Goal: Transaction & Acquisition: Purchase product/service

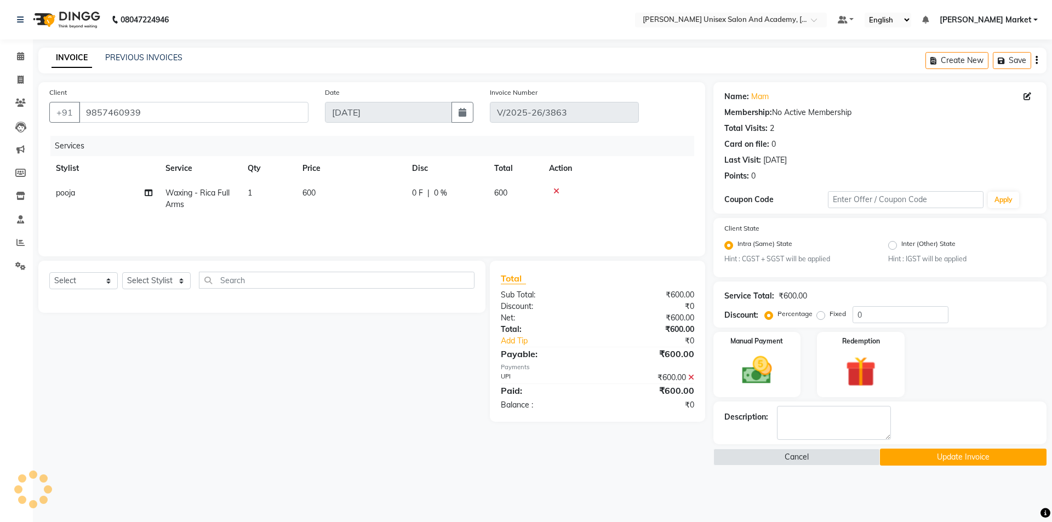
click at [931, 453] on button "Update Invoice" at bounding box center [963, 457] width 167 height 17
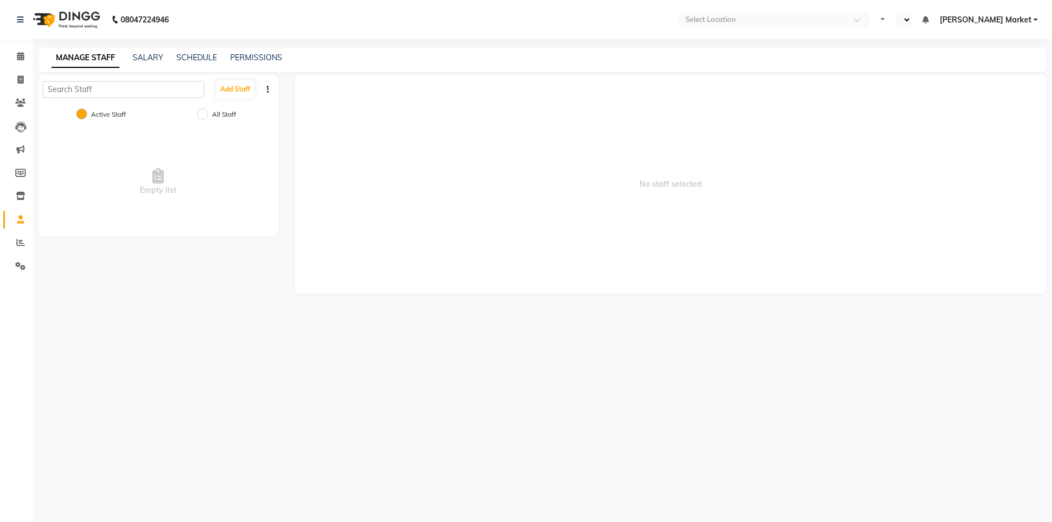
select select "en"
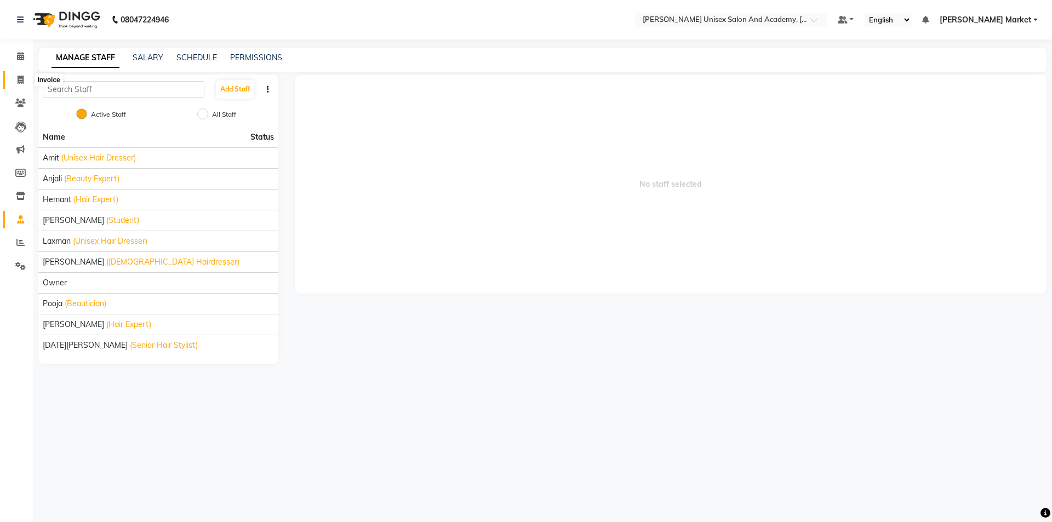
click at [19, 76] on icon at bounding box center [21, 80] width 6 height 8
select select "service"
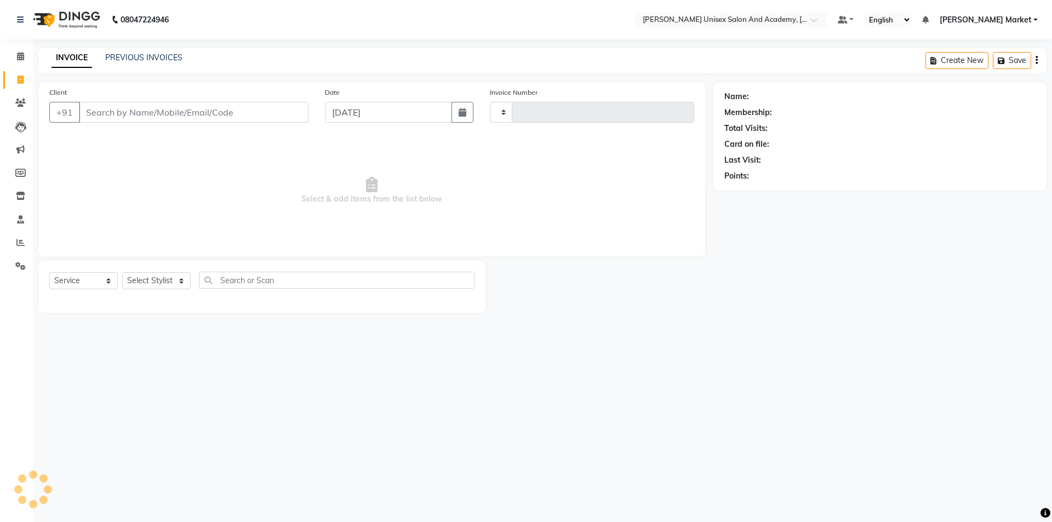
type input "3864"
select select "8060"
click at [107, 113] on input "Client" at bounding box center [194, 112] width 230 height 21
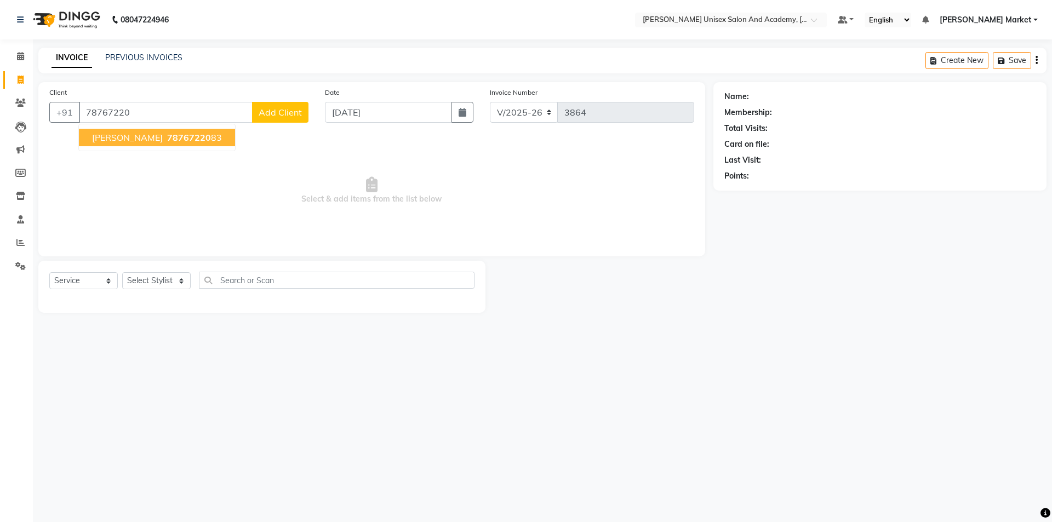
click at [115, 136] on span "[PERSON_NAME]" at bounding box center [127, 137] width 71 height 11
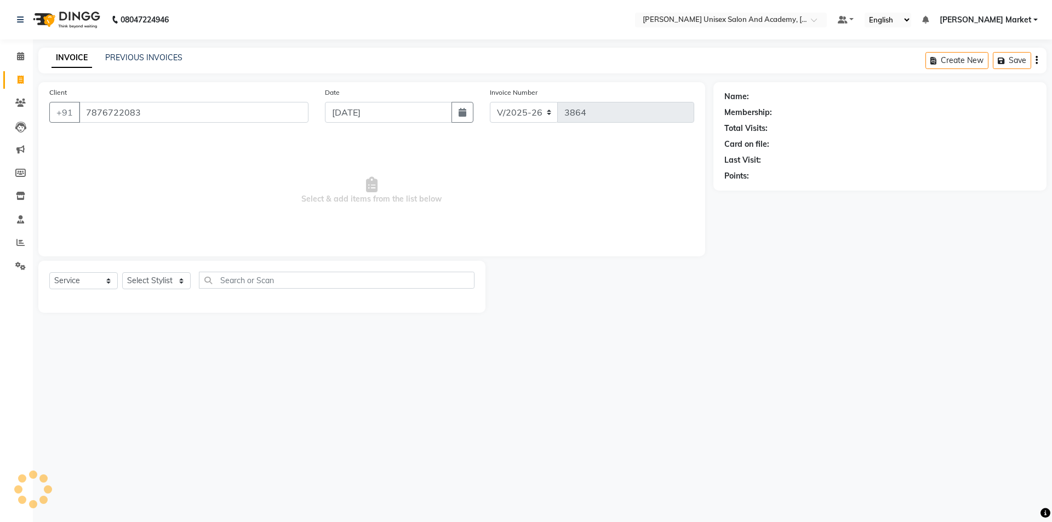
type input "7876722083"
click at [172, 269] on div "Select Service Product Membership Package Voucher Prepaid Gift Card Select Styl…" at bounding box center [261, 287] width 447 height 52
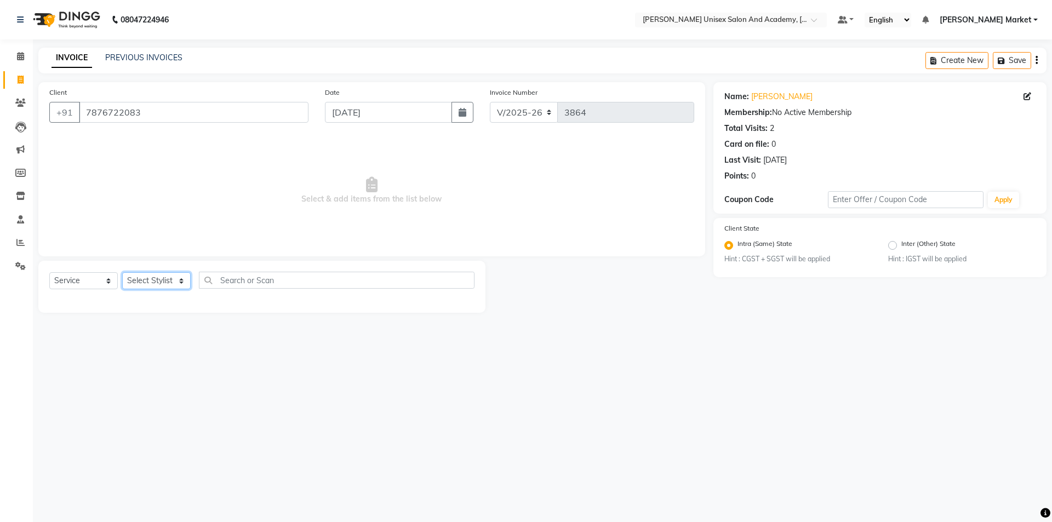
click at [172, 279] on select "Select Stylist Amit anjali hemant [PERSON_NAME] [PERSON_NAME] owner pooja [PERS…" at bounding box center [156, 280] width 68 height 17
select select "74041"
click at [122, 272] on select "Select Stylist Amit anjali hemant [PERSON_NAME] [PERSON_NAME] owner pooja [PERS…" at bounding box center [156, 280] width 68 height 17
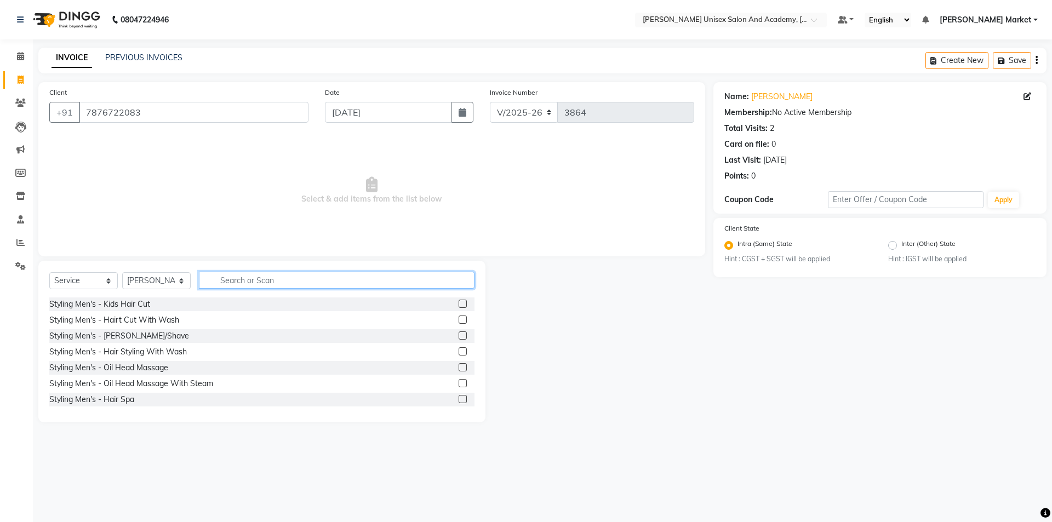
click at [247, 279] on input "text" at bounding box center [337, 280] width 276 height 17
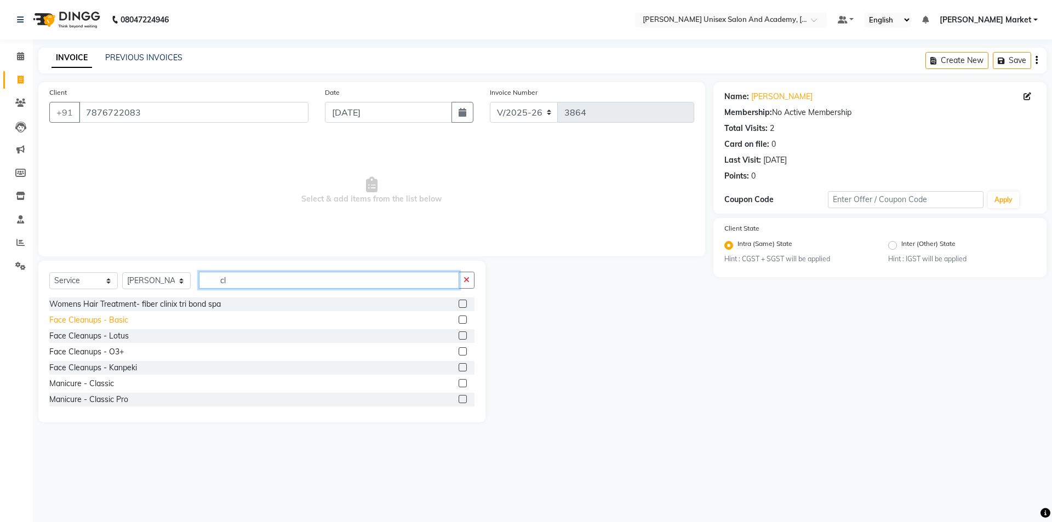
type input "cl"
click at [118, 319] on div "Face Cleanups - Basic" at bounding box center [88, 320] width 79 height 12
checkbox input "false"
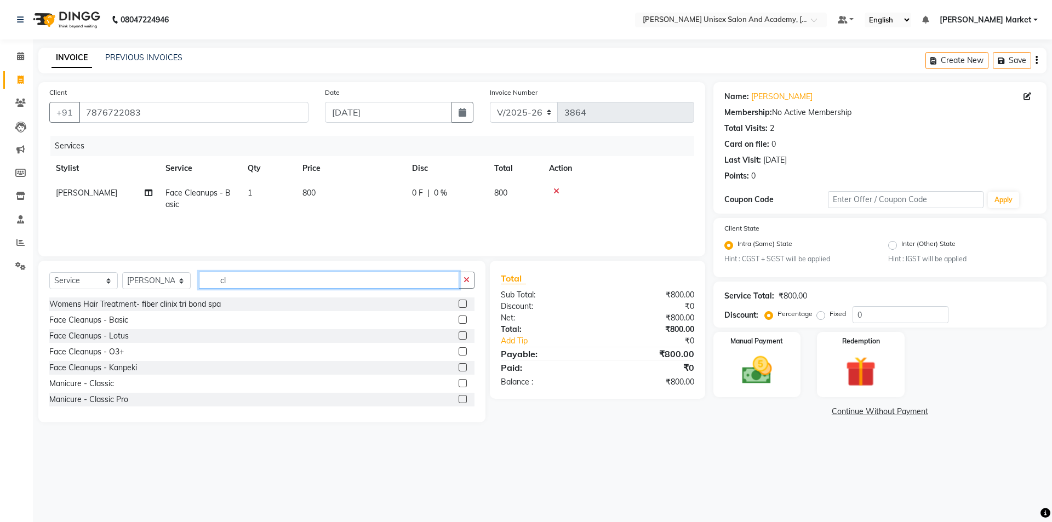
click at [271, 281] on input "cl" at bounding box center [329, 280] width 260 height 17
type input "c"
type input "d tan"
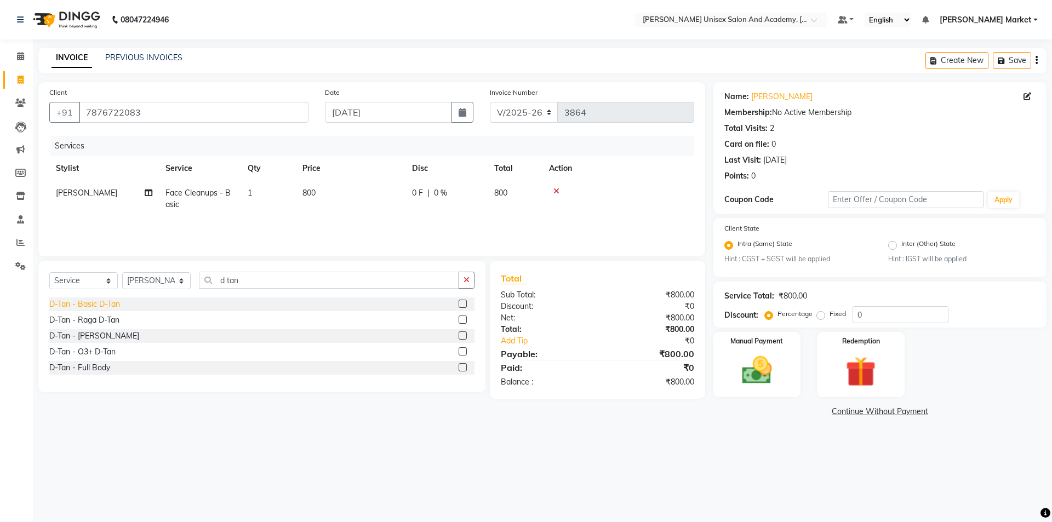
click at [112, 303] on div "D-Tan - Basic D-Tan" at bounding box center [84, 305] width 71 height 12
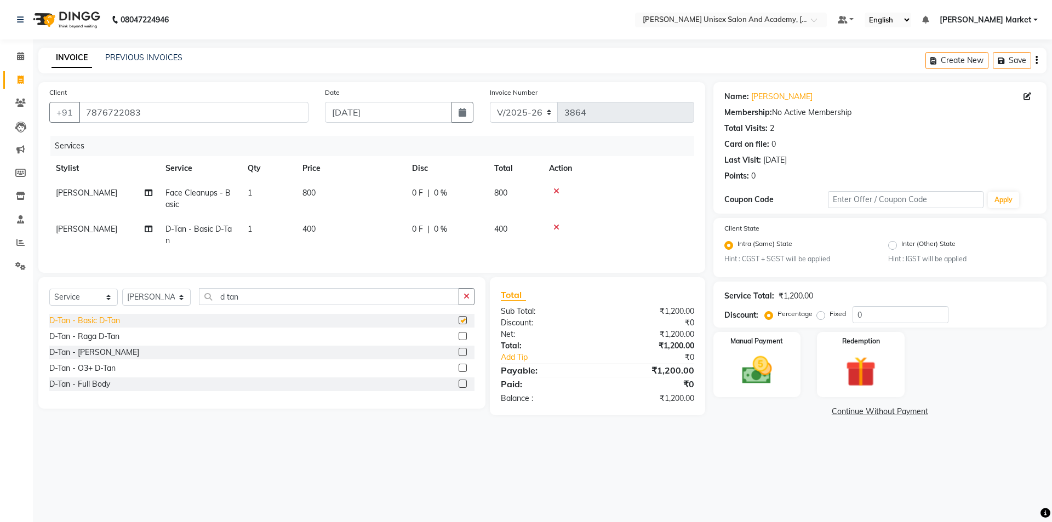
checkbox input "false"
click at [768, 369] on img at bounding box center [756, 371] width 51 height 36
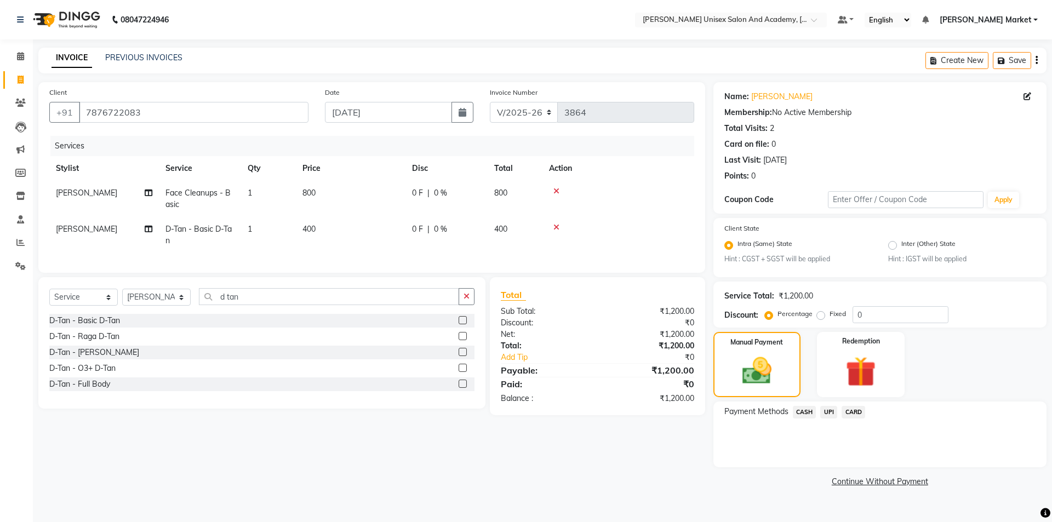
click at [806, 415] on span "CASH" at bounding box center [805, 412] width 24 height 13
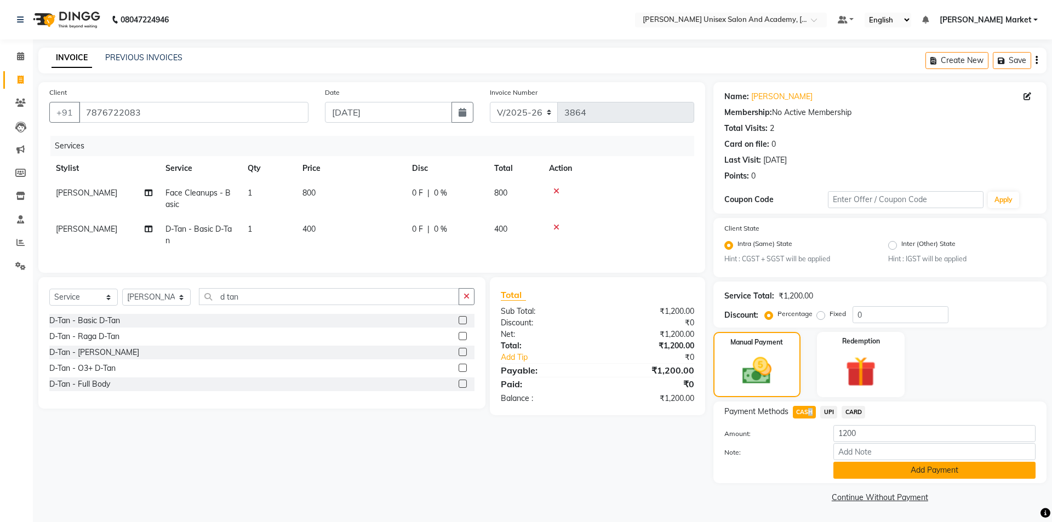
click at [840, 473] on button "Add Payment" at bounding box center [934, 470] width 202 height 17
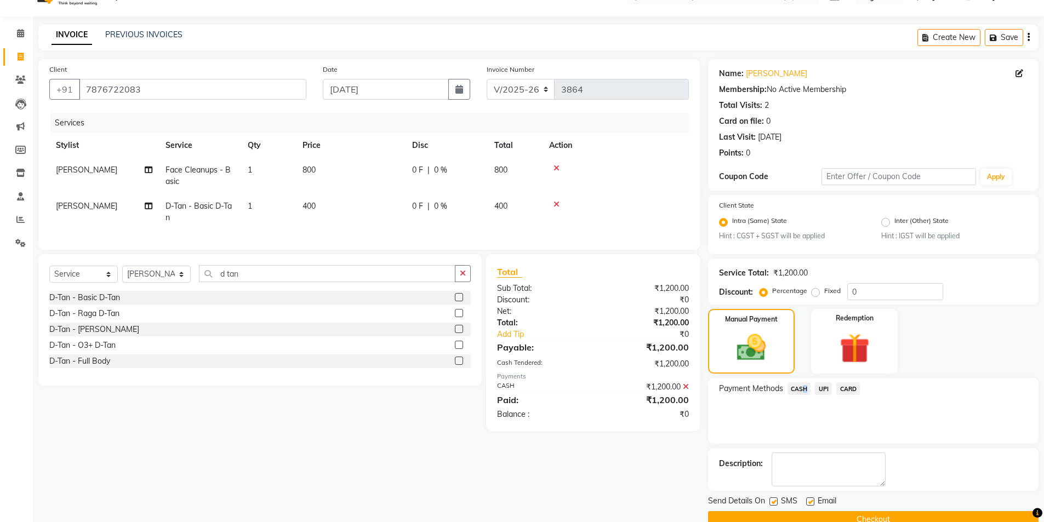
scroll to position [45, 0]
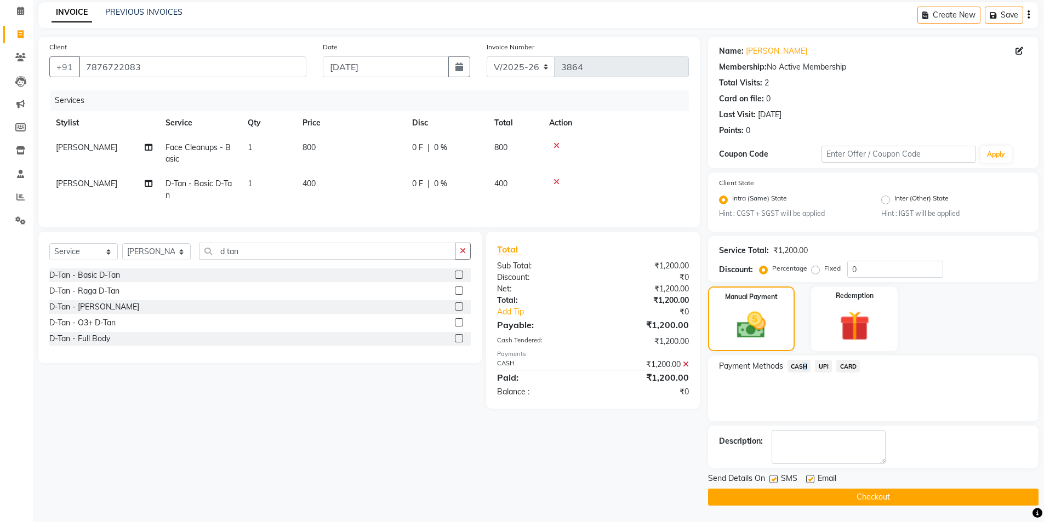
click at [797, 495] on button "Checkout" at bounding box center [873, 497] width 330 height 17
